Goal: Task Accomplishment & Management: Complete application form

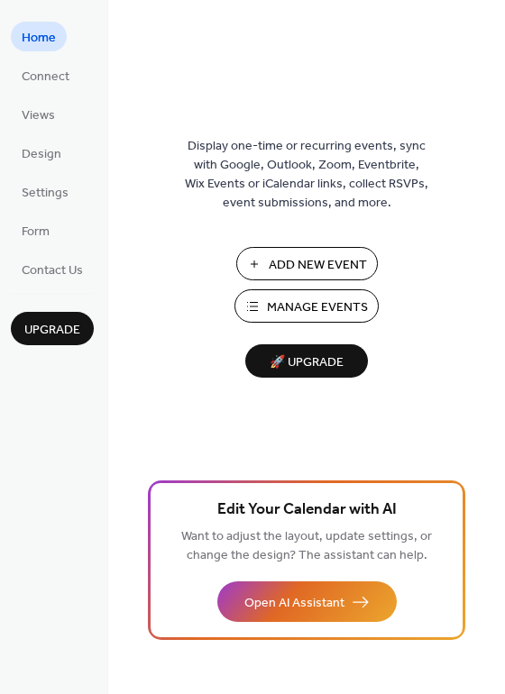
click at [260, 313] on button "Manage Events" at bounding box center [306, 305] width 144 height 33
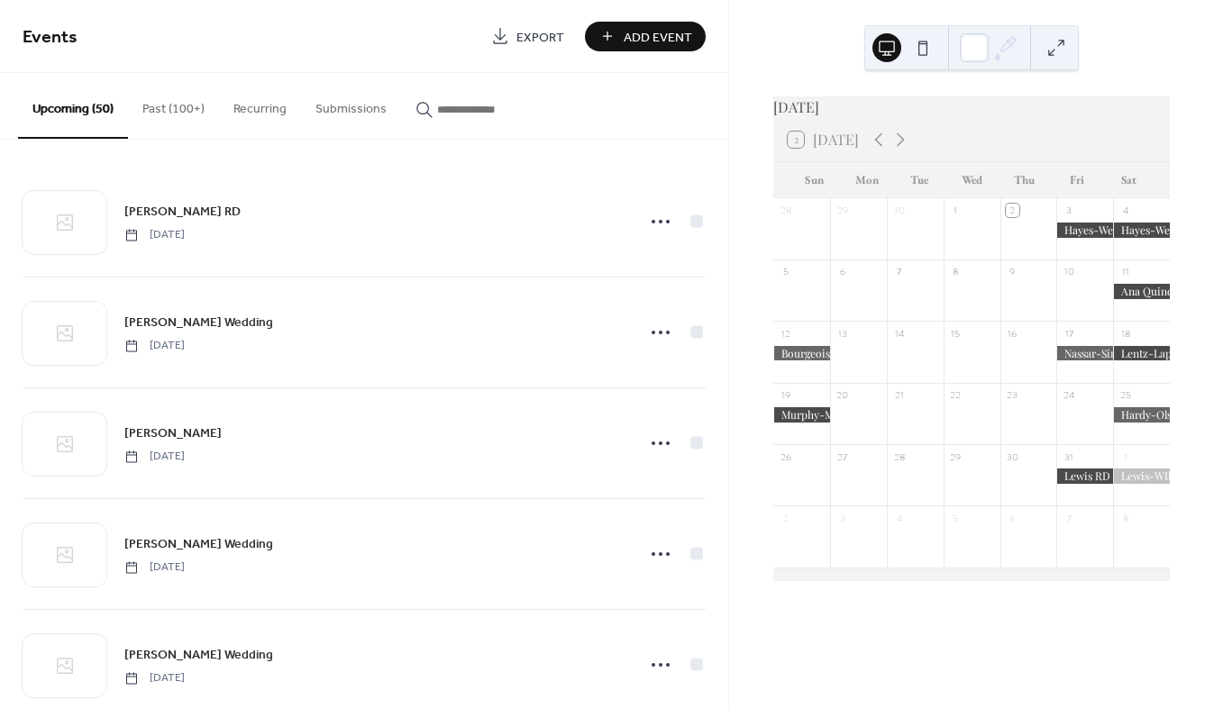
click at [468, 107] on input "button" at bounding box center [491, 109] width 108 height 19
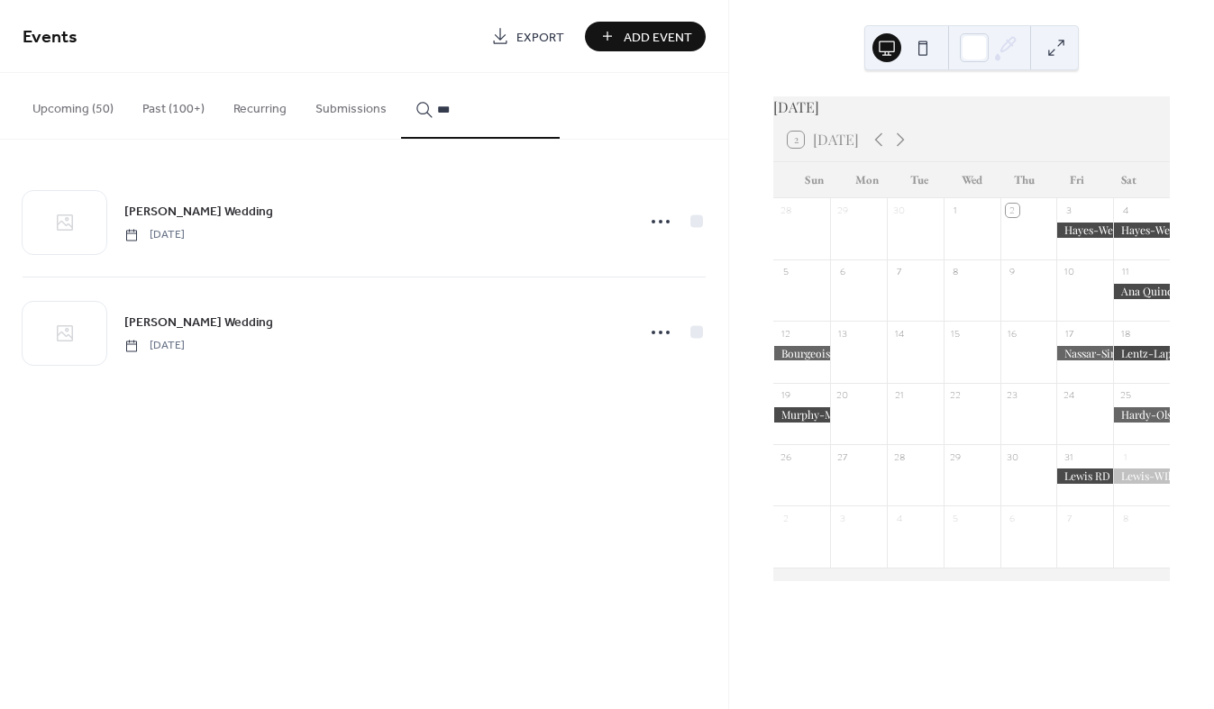
type input "***"
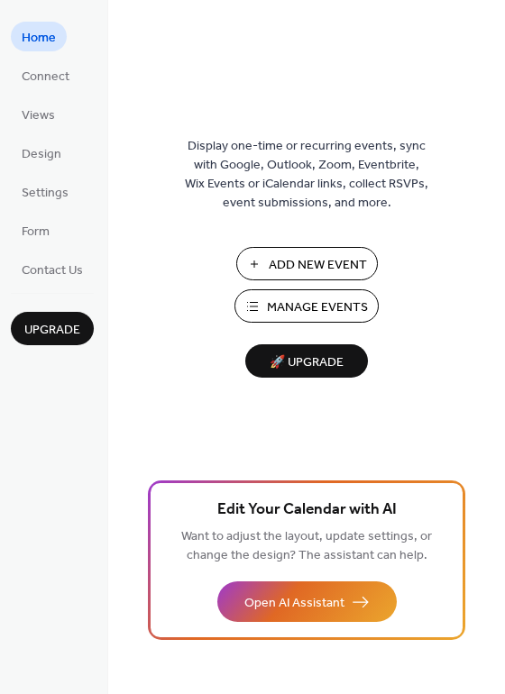
click at [301, 309] on span "Manage Events" at bounding box center [317, 307] width 101 height 19
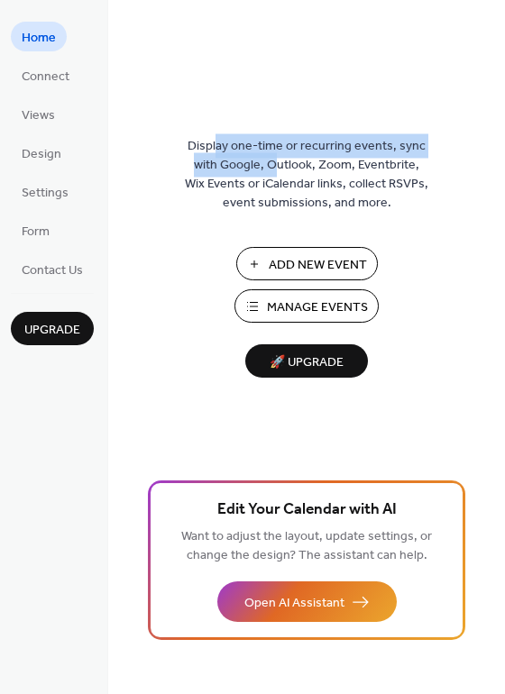
drag, startPoint x: 219, startPoint y: 151, endPoint x: 263, endPoint y: 160, distance: 45.1
click at [263, 160] on span "Display one-time or recurring events, sync with Google, Outlook, Zoom, Eventbri…" at bounding box center [306, 175] width 243 height 76
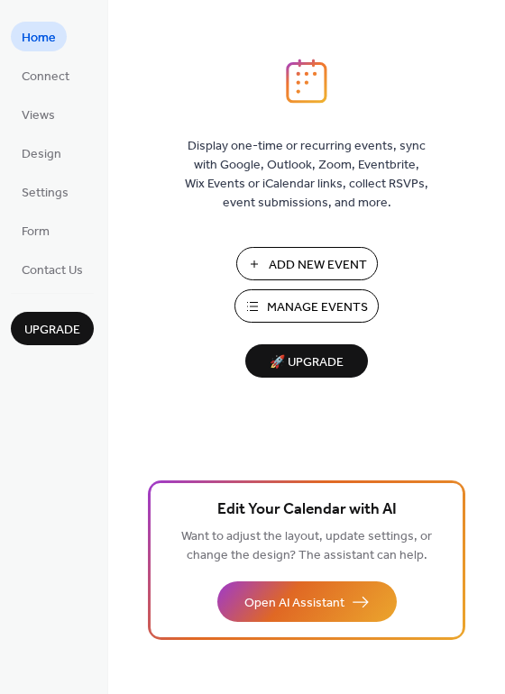
drag, startPoint x: 247, startPoint y: 169, endPoint x: 134, endPoint y: 240, distance: 133.3
click at [133, 240] on div "Display one-time or recurring events, sync with Google, Outlook, Zoom, Eventbri…" at bounding box center [306, 377] width 397 height 636
drag, startPoint x: 229, startPoint y: 197, endPoint x: 220, endPoint y: 198, distance: 9.1
click at [220, 198] on span "Display one-time or recurring events, sync with Google, Outlook, Zoom, Eventbri…" at bounding box center [306, 175] width 243 height 76
drag, startPoint x: 233, startPoint y: 201, endPoint x: 222, endPoint y: 201, distance: 11.7
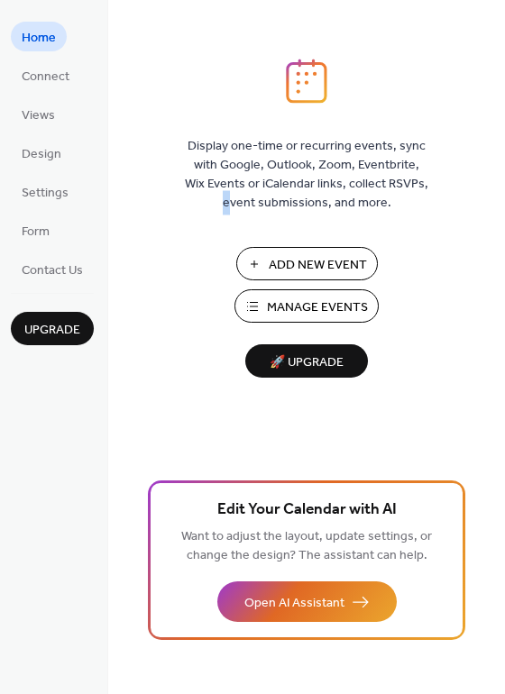
click at [222, 201] on span "Display one-time or recurring events, sync with Google, Outlook, Zoom, Eventbri…" at bounding box center [306, 175] width 243 height 76
click at [199, 223] on div "Display one-time or recurring events, sync with Google, Outlook, Zoom, Eventbri…" at bounding box center [306, 377] width 397 height 636
click at [152, 71] on div "Display one-time or recurring events, sync with Google, Outlook, Zoom, Eventbri…" at bounding box center [306, 377] width 397 height 636
click at [168, 156] on div "Display one-time or recurring events, sync with Google, Outlook, Zoom, Eventbri…" at bounding box center [306, 377] width 397 height 636
click at [203, 182] on span "Display one-time or recurring events, sync with Google, Outlook, Zoom, Eventbri…" at bounding box center [306, 175] width 243 height 76
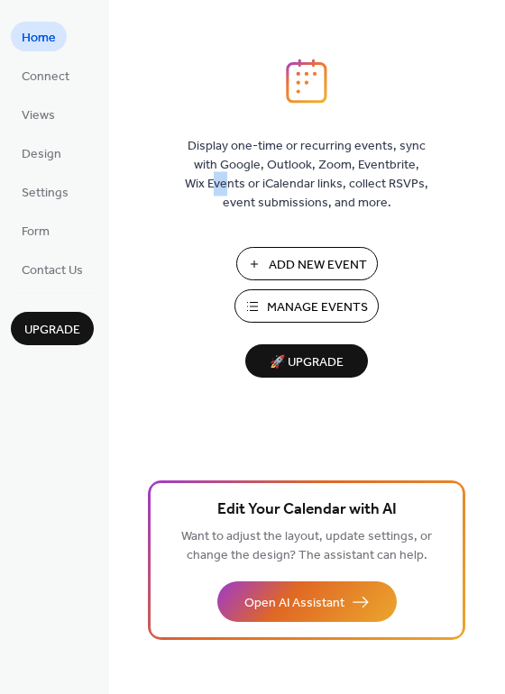
drag, startPoint x: 217, startPoint y: 186, endPoint x: 204, endPoint y: 184, distance: 13.6
click at [204, 184] on span "Display one-time or recurring events, sync with Google, Outlook, Zoom, Eventbri…" at bounding box center [306, 175] width 243 height 76
click at [142, 182] on div "Display one-time or recurring events, sync with Google, Outlook, Zoom, Eventbri…" at bounding box center [306, 377] width 397 height 636
click at [322, 261] on span "Add New Event" at bounding box center [318, 265] width 98 height 19
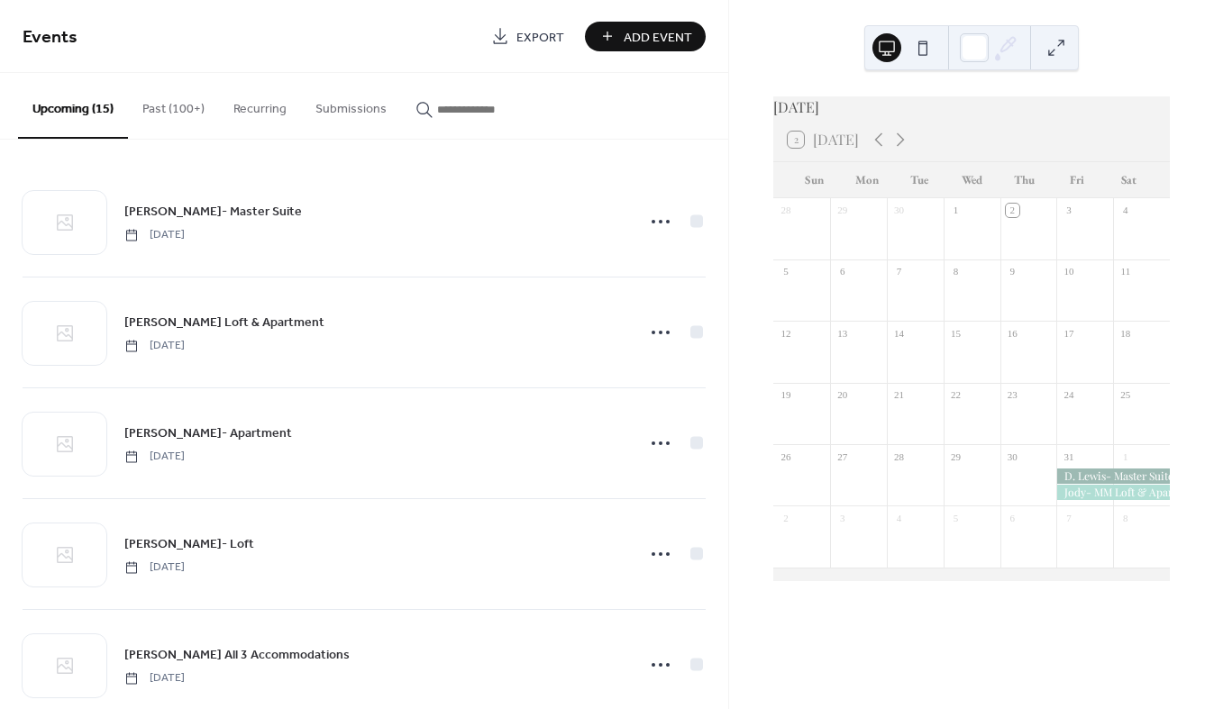
click at [462, 105] on input "button" at bounding box center [491, 109] width 108 height 19
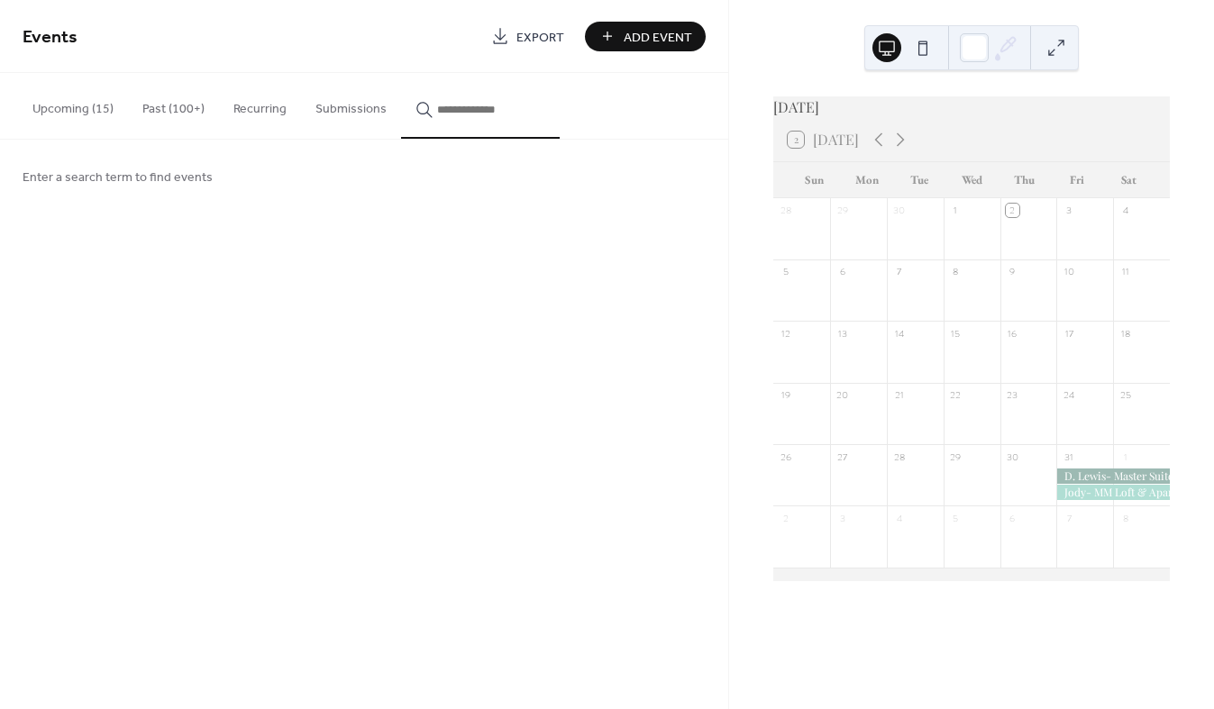
click at [60, 106] on button "Upcoming (15)" at bounding box center [73, 105] width 110 height 64
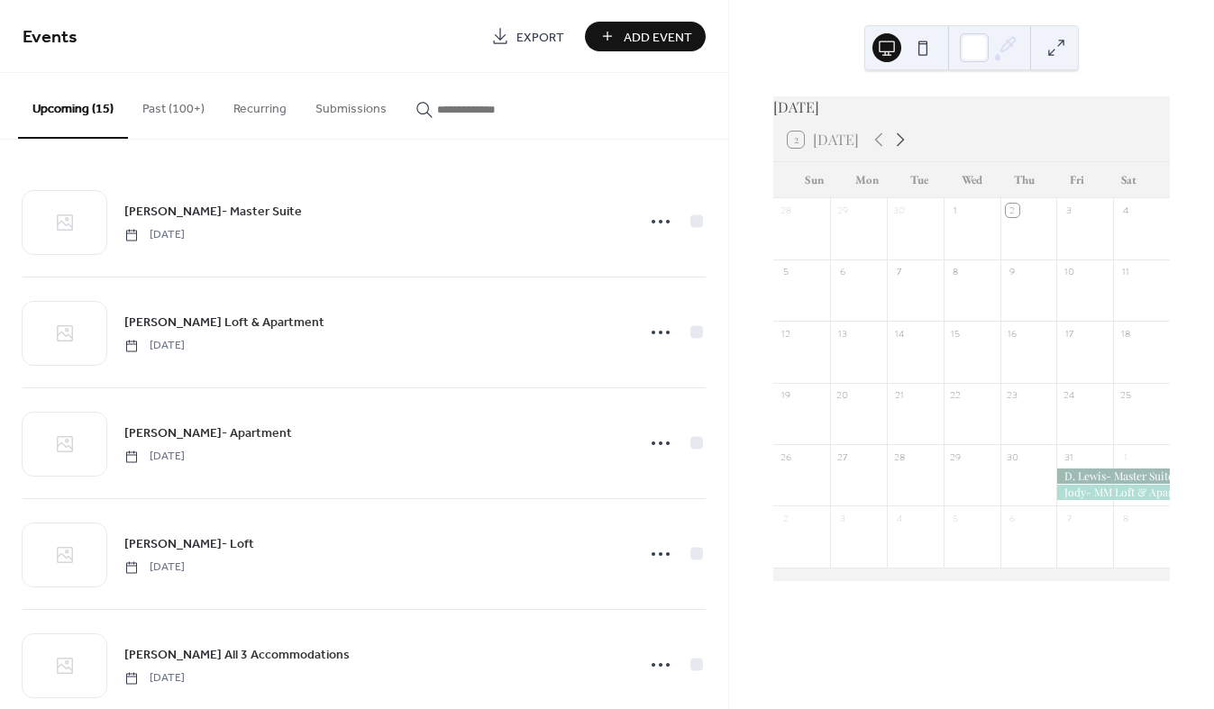
click at [899, 150] on icon at bounding box center [901, 140] width 22 height 22
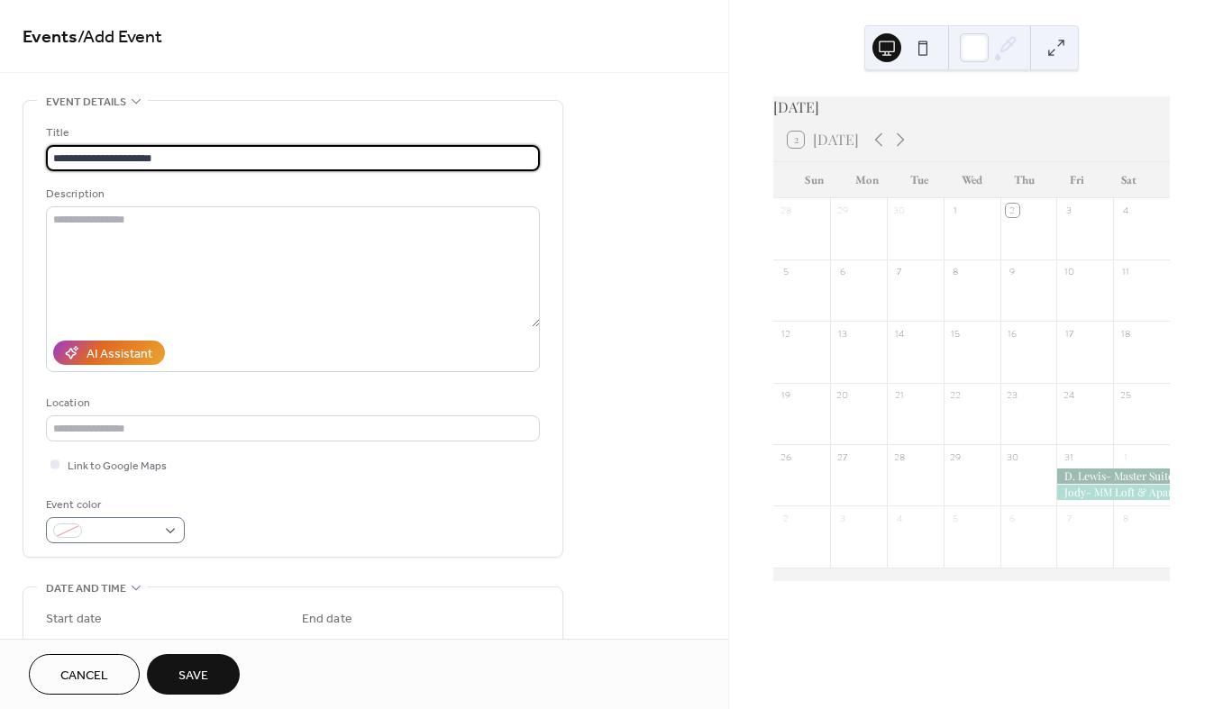
type input "**********"
click at [171, 526] on div at bounding box center [115, 530] width 139 height 26
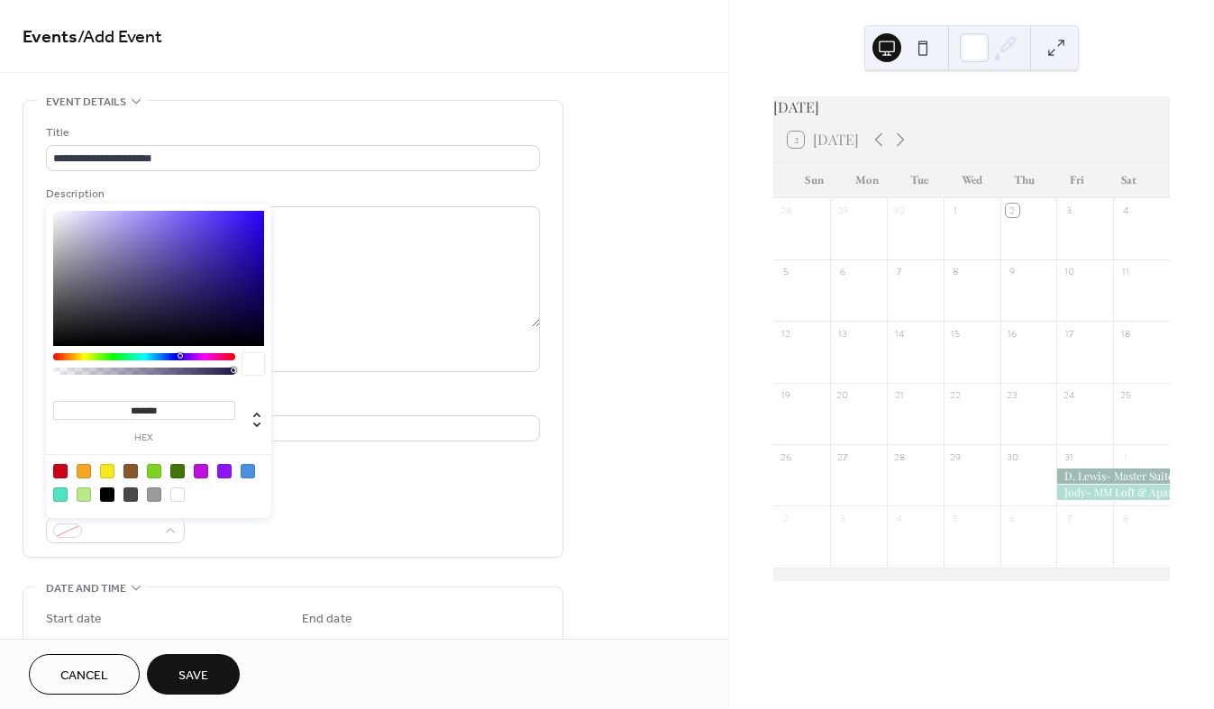
click at [55, 494] on div at bounding box center [60, 495] width 14 height 14
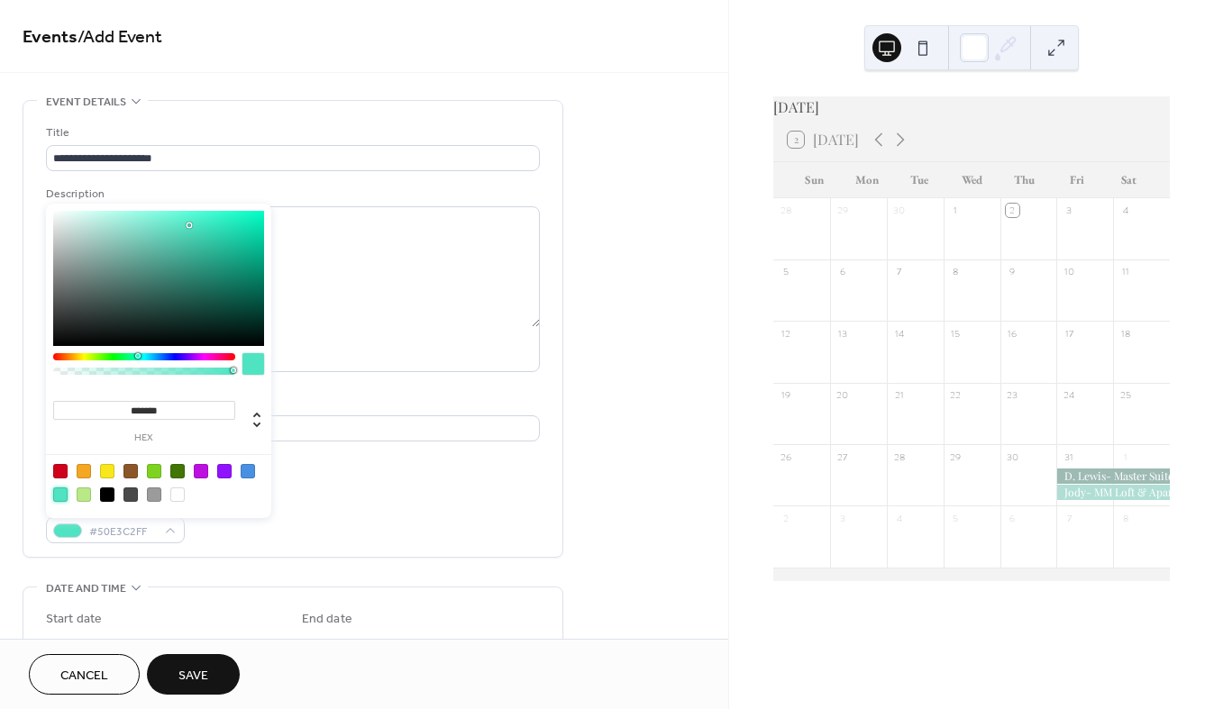
click at [88, 229] on div at bounding box center [158, 278] width 211 height 135
type input "*******"
click at [356, 531] on div "Event color #B7DCD4FF" at bounding box center [293, 520] width 494 height 48
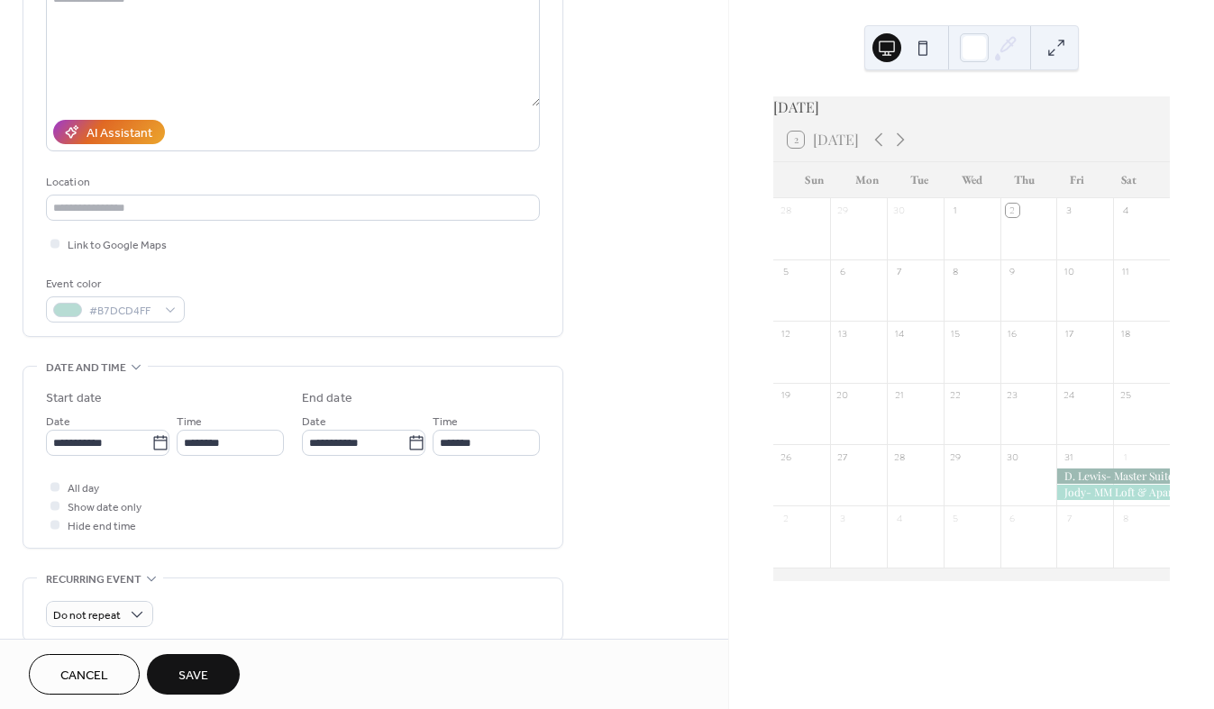
scroll to position [244, 0]
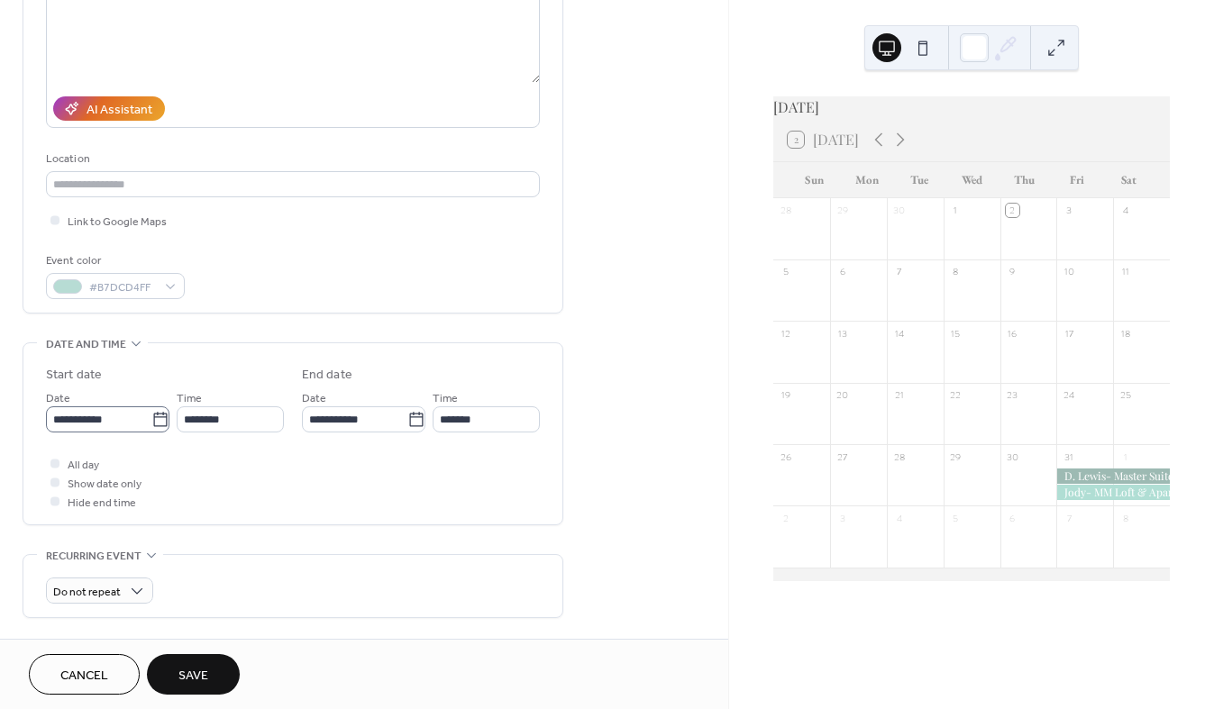
click at [151, 414] on icon at bounding box center [160, 420] width 18 height 18
click at [151, 414] on input "**********" at bounding box center [98, 420] width 105 height 26
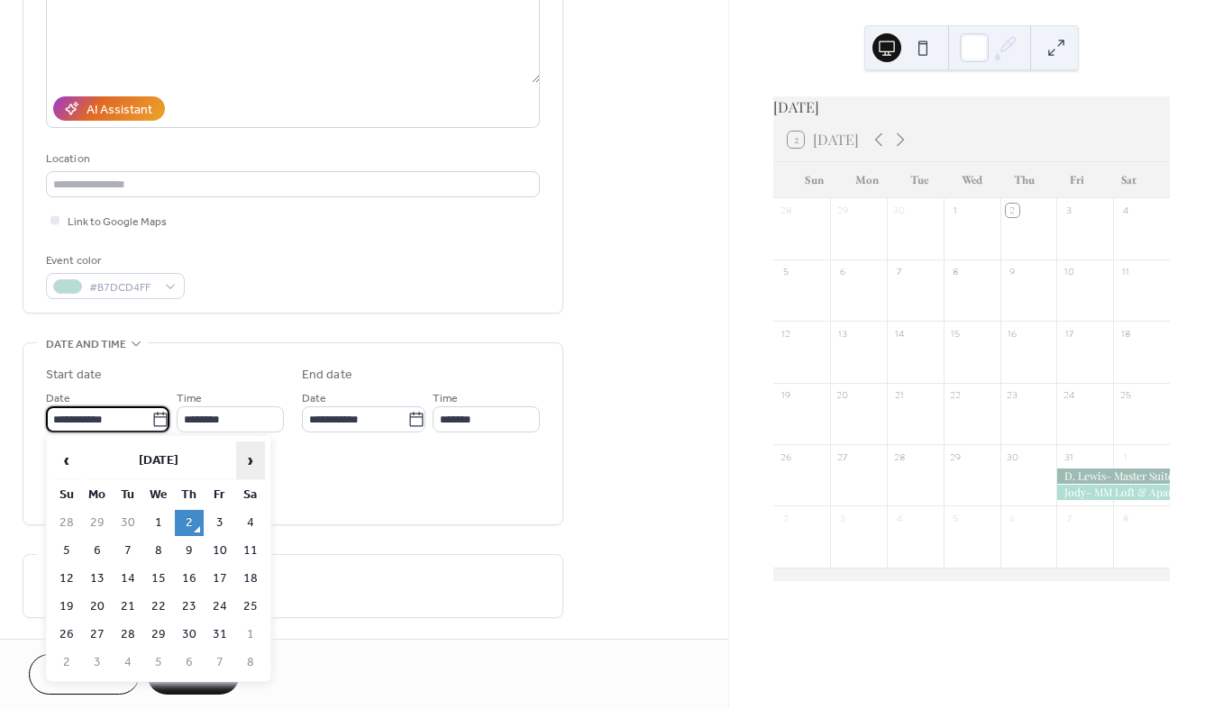
click at [249, 461] on span "›" at bounding box center [250, 461] width 27 height 36
click at [212, 519] on td "2" at bounding box center [220, 523] width 29 height 26
type input "**********"
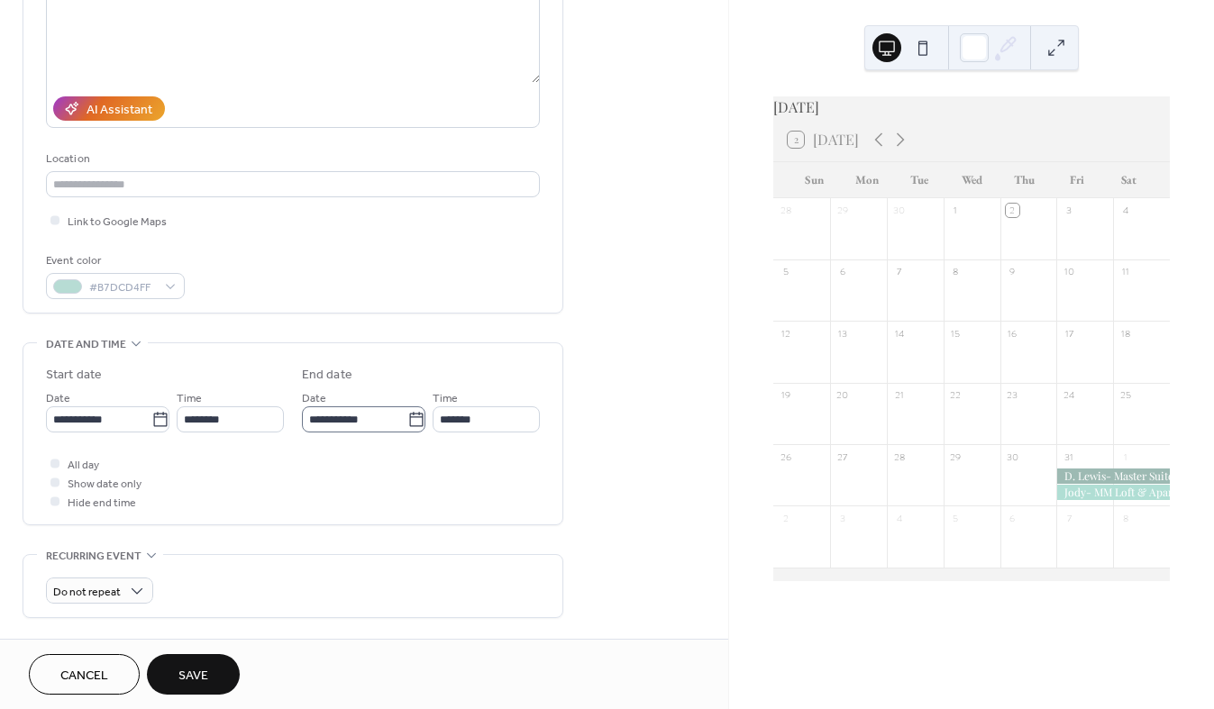
click at [408, 420] on icon at bounding box center [416, 420] width 18 height 18
click at [407, 420] on input "**********" at bounding box center [354, 420] width 105 height 26
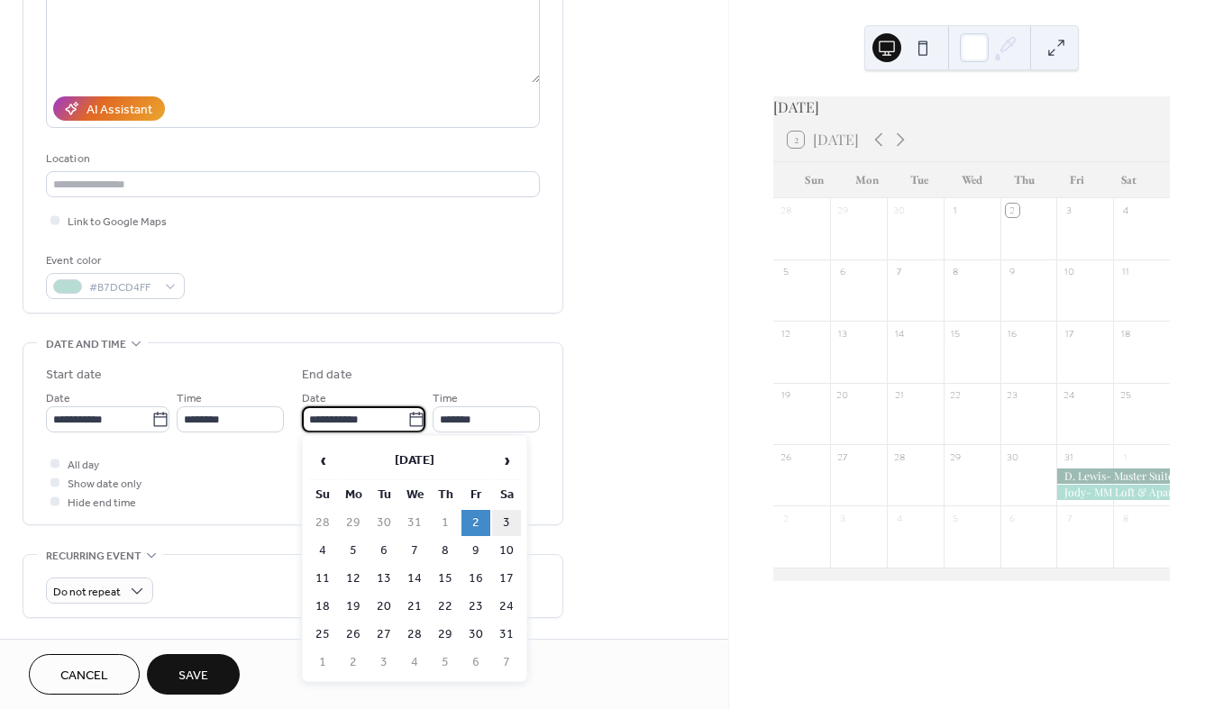
click at [508, 521] on td "3" at bounding box center [506, 523] width 29 height 26
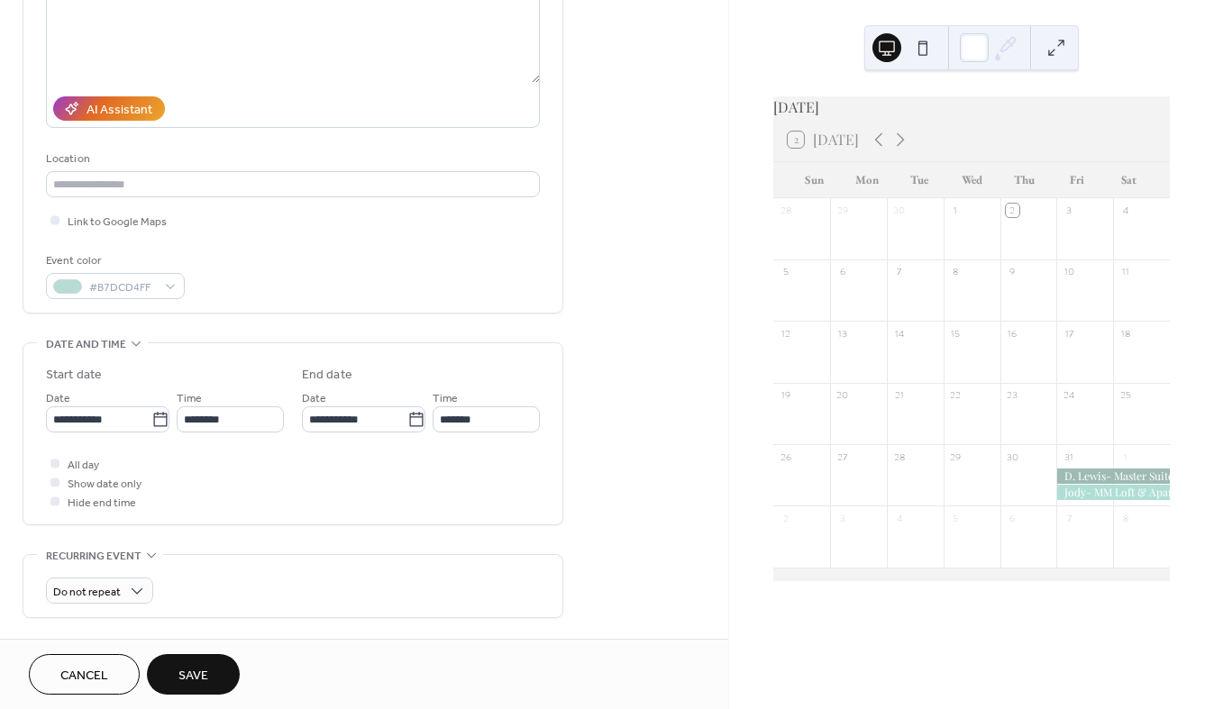
type input "**********"
click at [50, 461] on div at bounding box center [54, 463] width 9 height 9
click at [188, 667] on span "Save" at bounding box center [193, 676] width 30 height 19
